Goal: Transaction & Acquisition: Purchase product/service

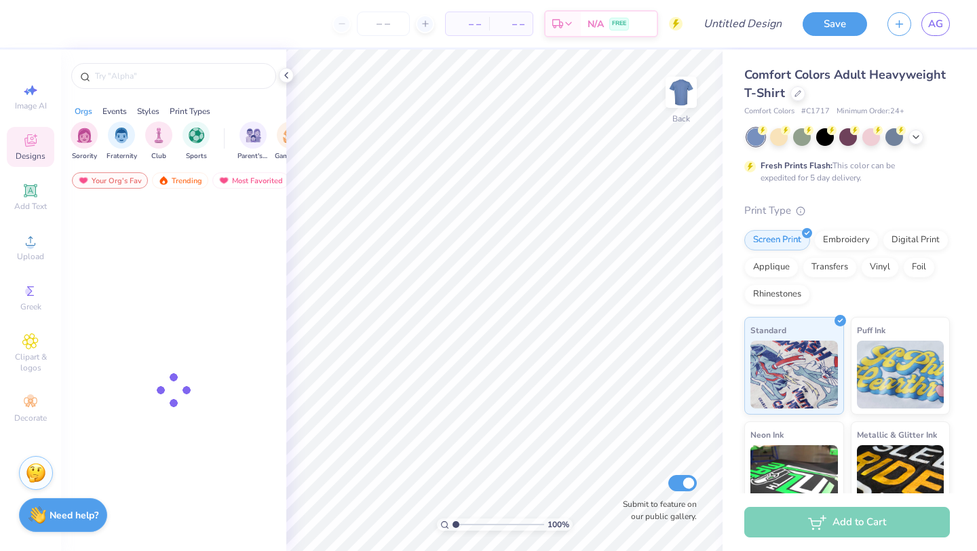
click at [798, 100] on div "Comfort Colors Adult Heavyweight T-Shirt" at bounding box center [846, 84] width 205 height 37
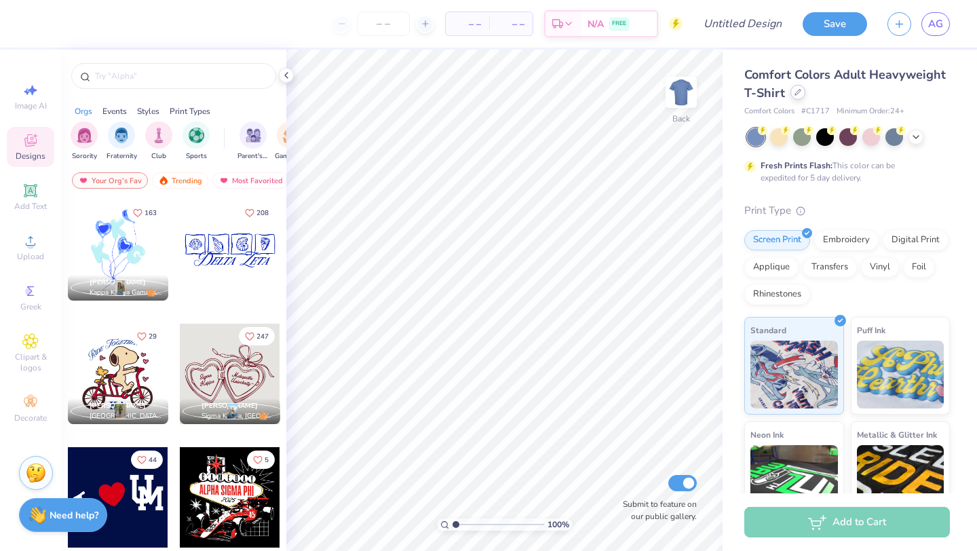
click at [798, 98] on div at bounding box center [797, 92] width 15 height 15
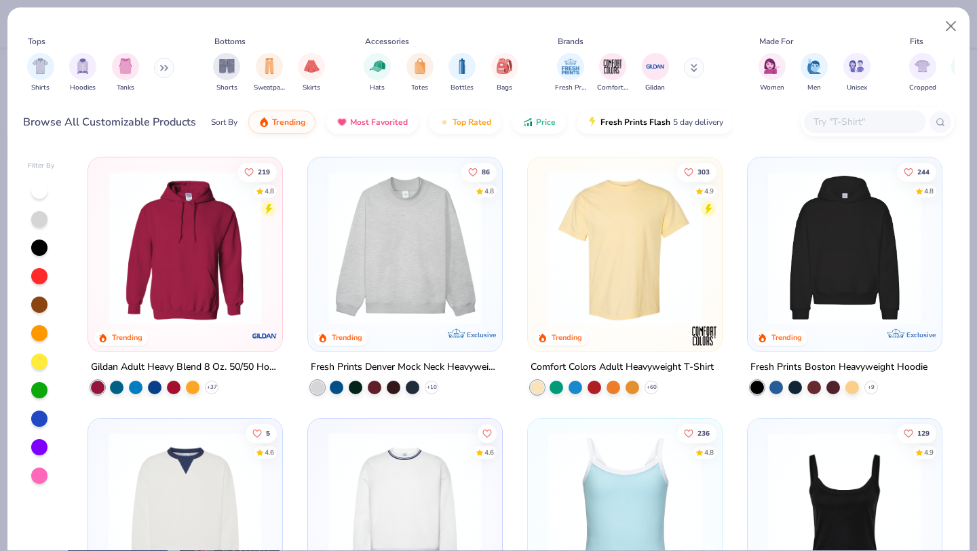
click at [188, 304] on img at bounding box center [185, 247] width 167 height 153
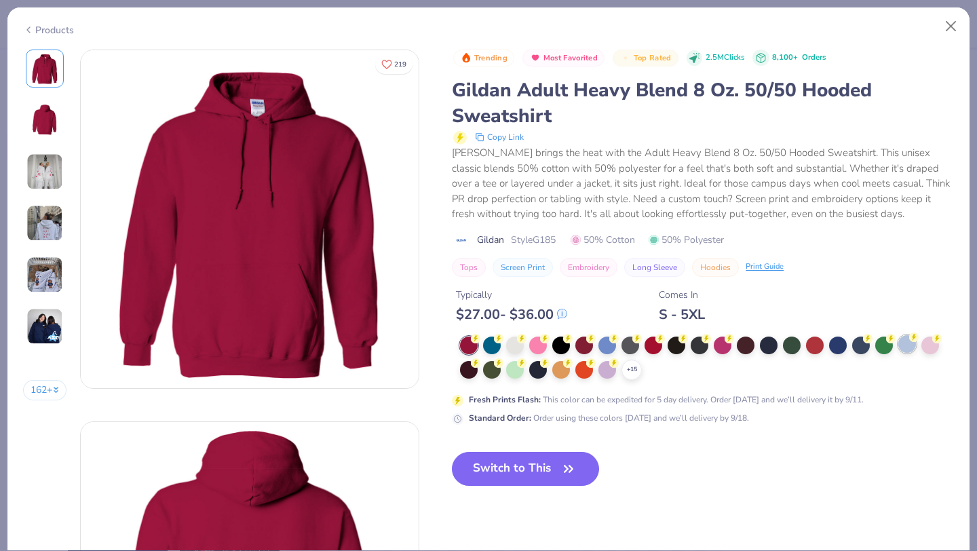
click at [907, 347] on div at bounding box center [907, 344] width 18 height 18
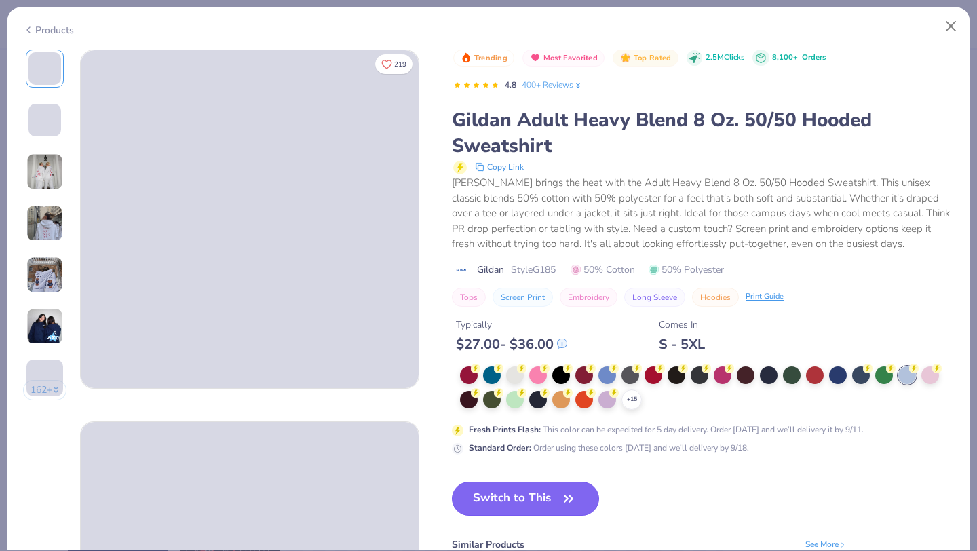
click at [526, 496] on button "Switch to This" at bounding box center [525, 498] width 147 height 34
